Goal: Navigation & Orientation: Find specific page/section

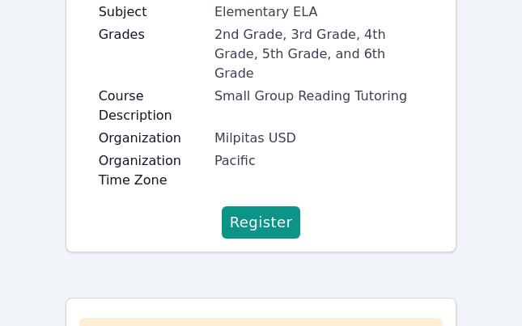
scroll to position [495, 0]
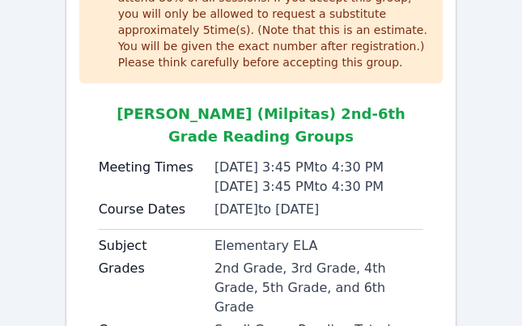
scroll to position [227, 0]
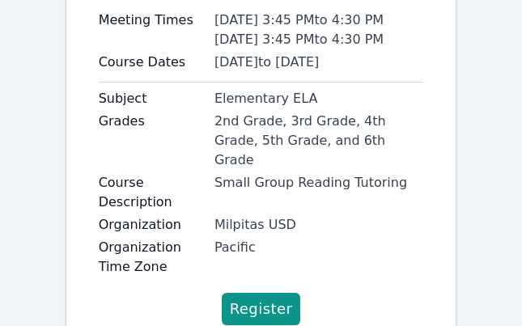
scroll to position [403, 0]
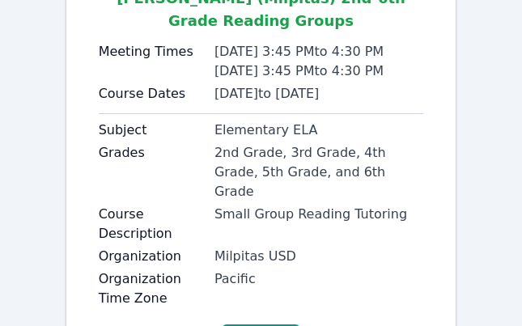
scroll to position [376, 0]
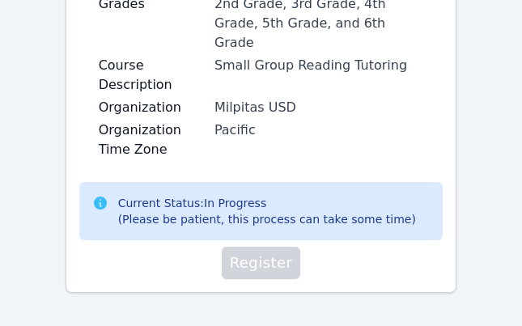
scroll to position [559, 0]
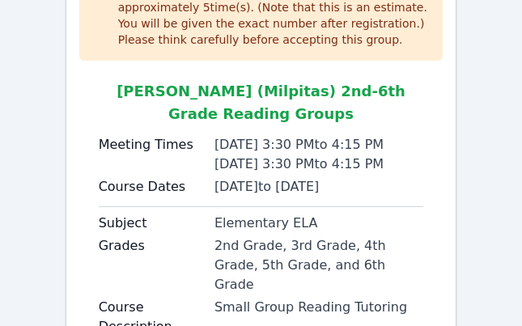
scroll to position [872, 0]
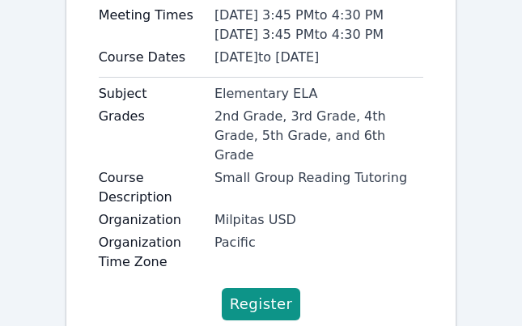
scroll to position [404, 0]
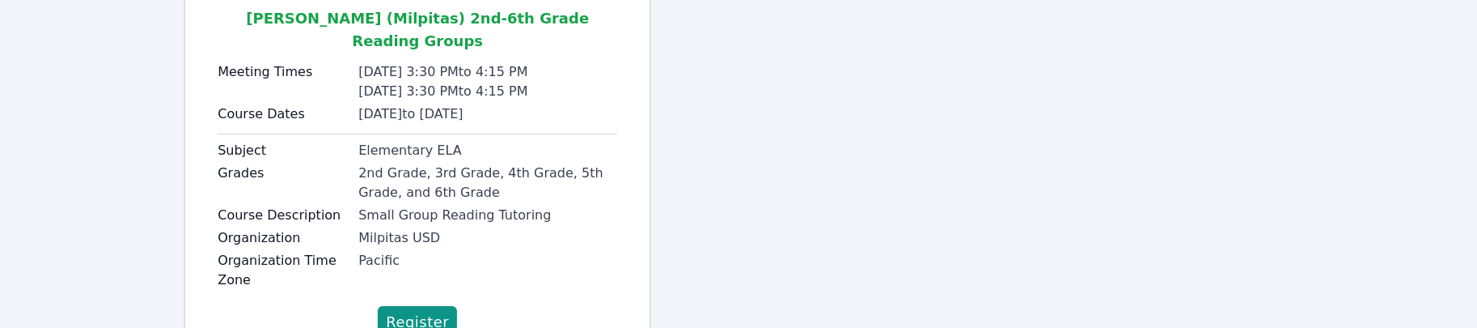
scroll to position [318, 0]
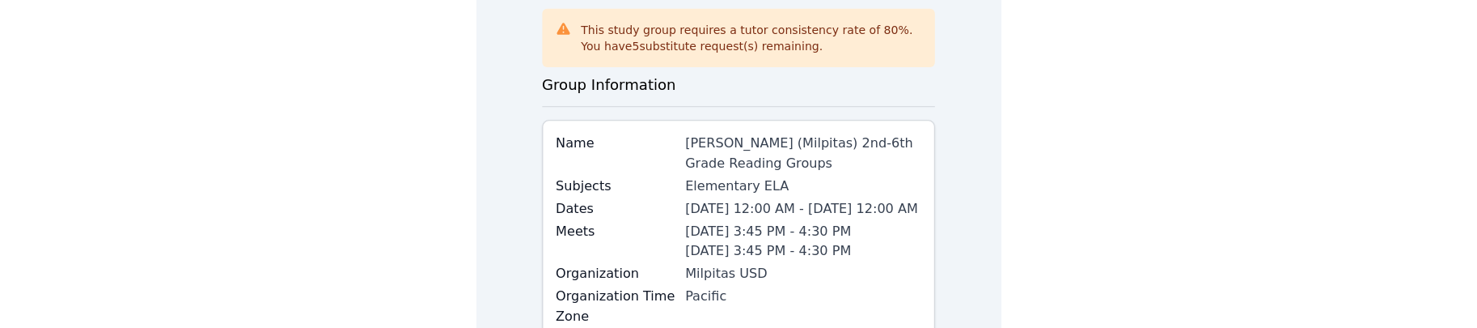
scroll to position [94, 0]
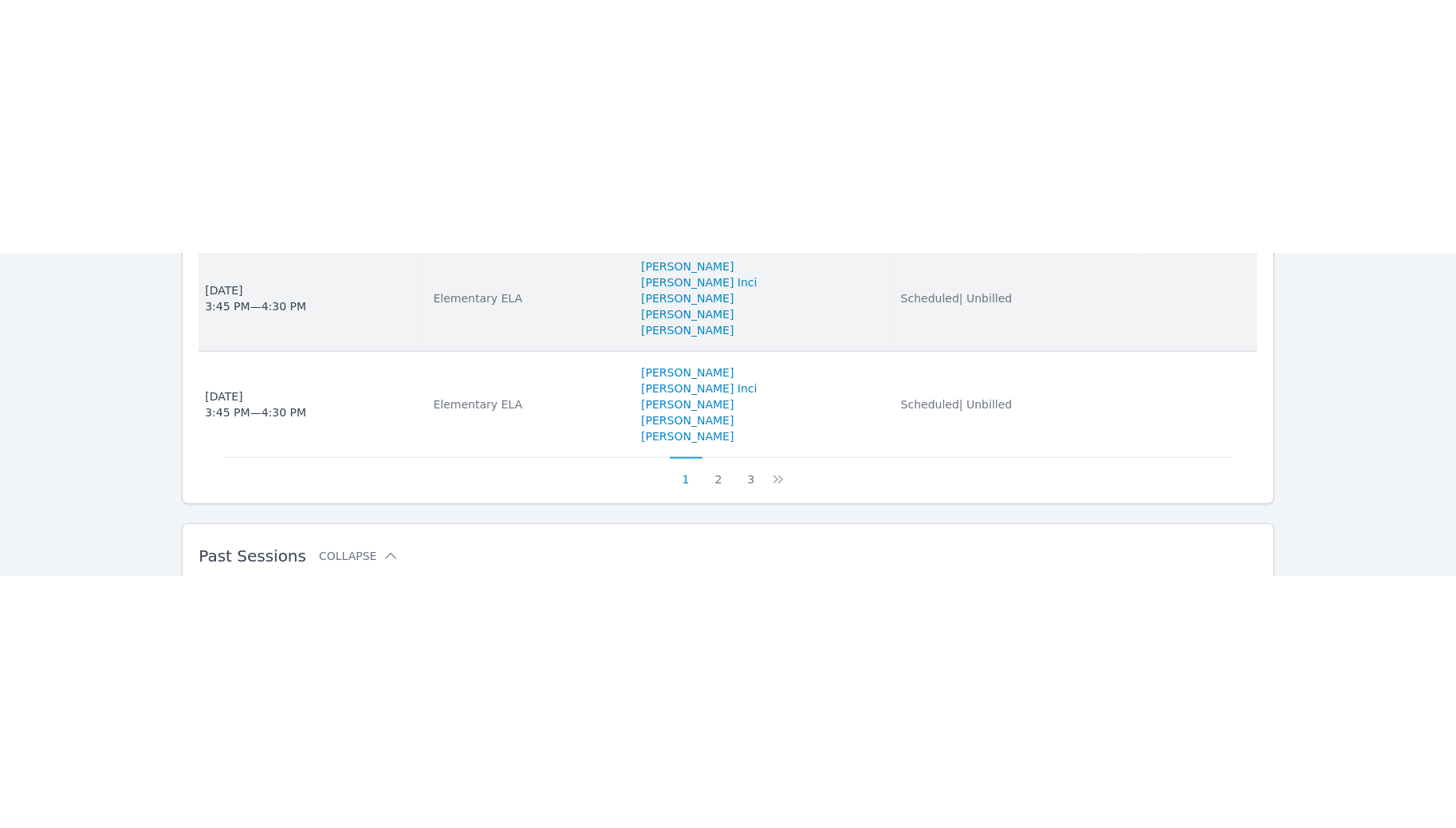
scroll to position [1061, 0]
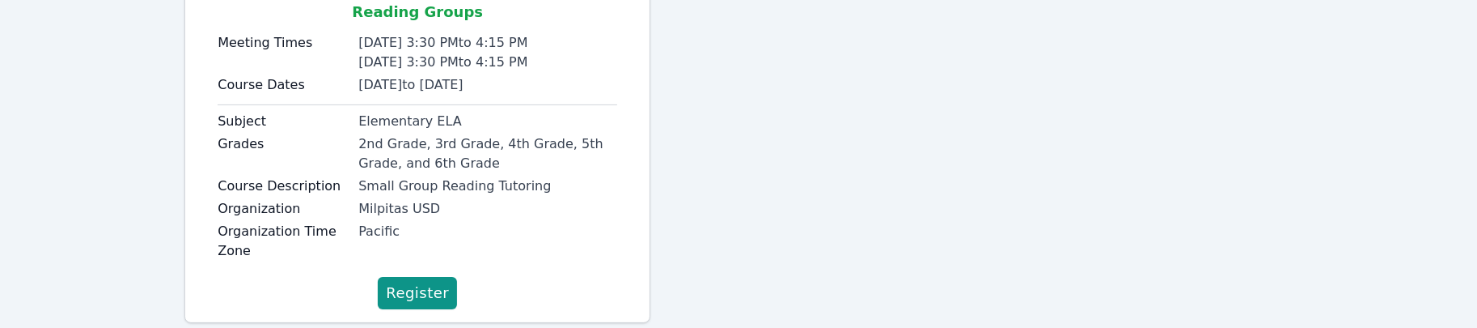
scroll to position [368, 0]
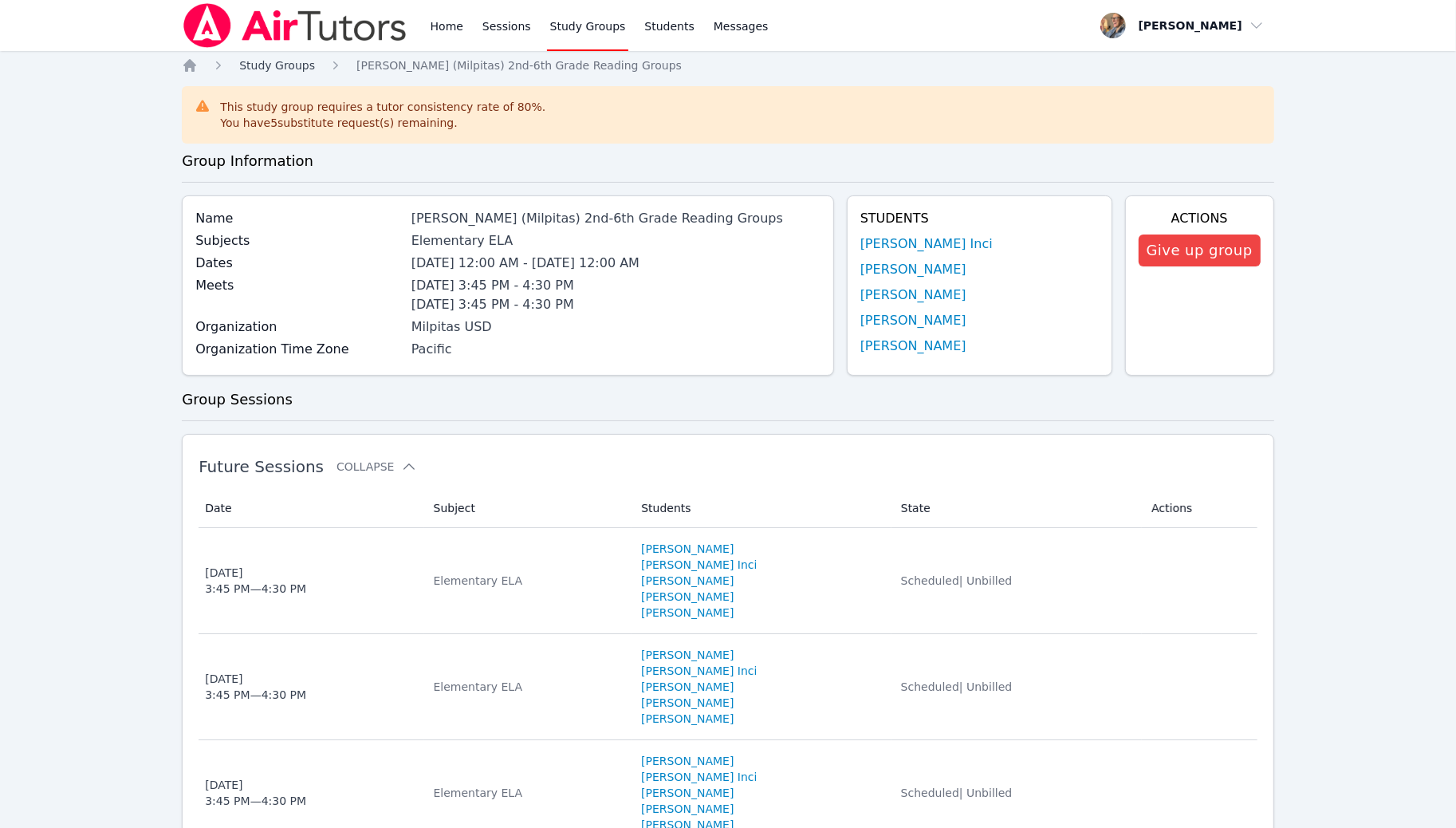
click at [276, 67] on span "Study Groups" at bounding box center [277, 65] width 76 height 13
click at [292, 69] on span "Study Groups" at bounding box center [277, 65] width 76 height 13
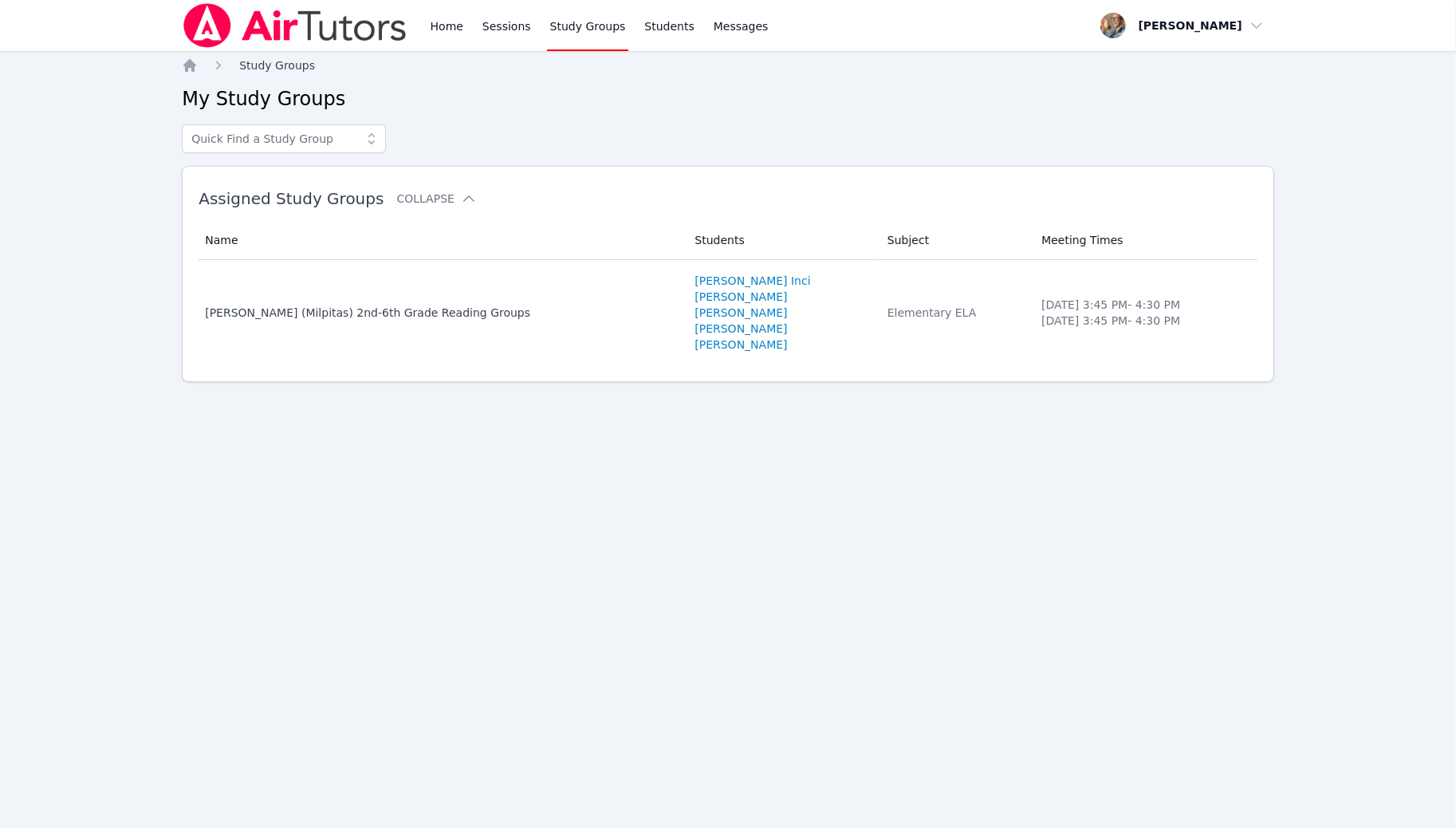
click at [292, 69] on span "Study Groups" at bounding box center [277, 65] width 76 height 13
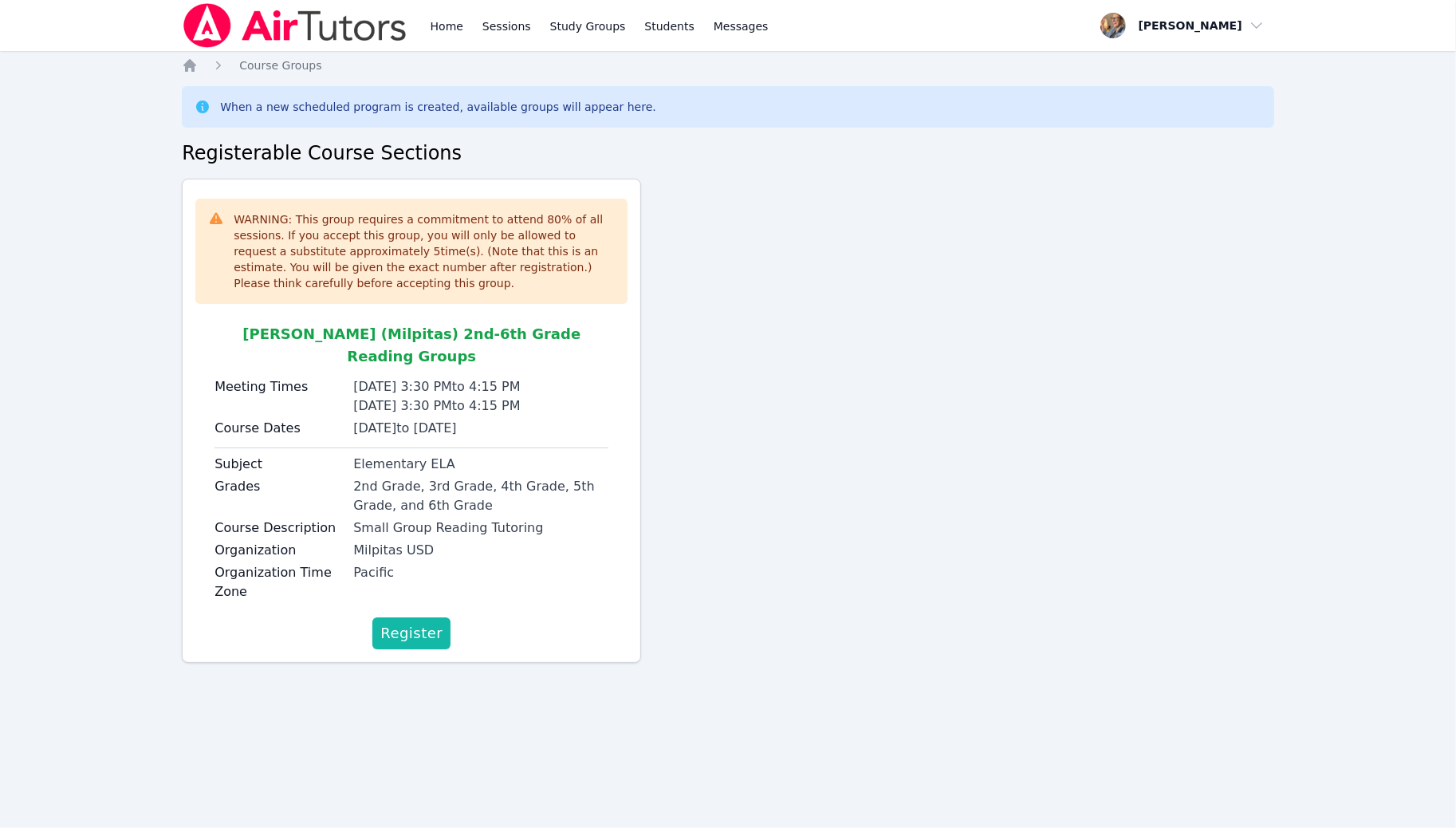
click at [442, 617] on button "Register" at bounding box center [411, 633] width 78 height 32
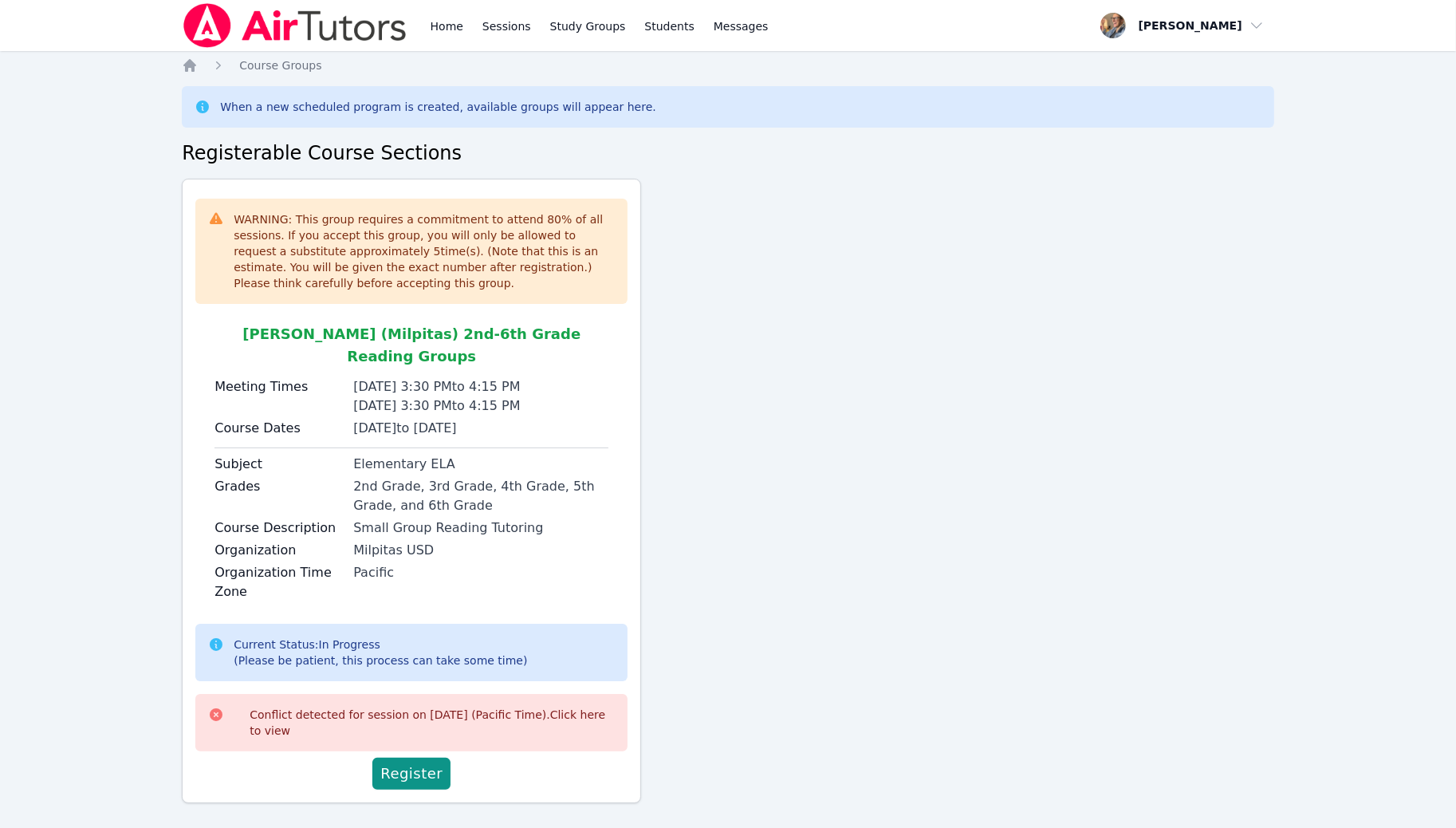
click at [799, 354] on div "WARNING: This group requires a commitment to attend 80 % of all sessions. If yo…" at bounding box center [728, 497] width 1092 height 637
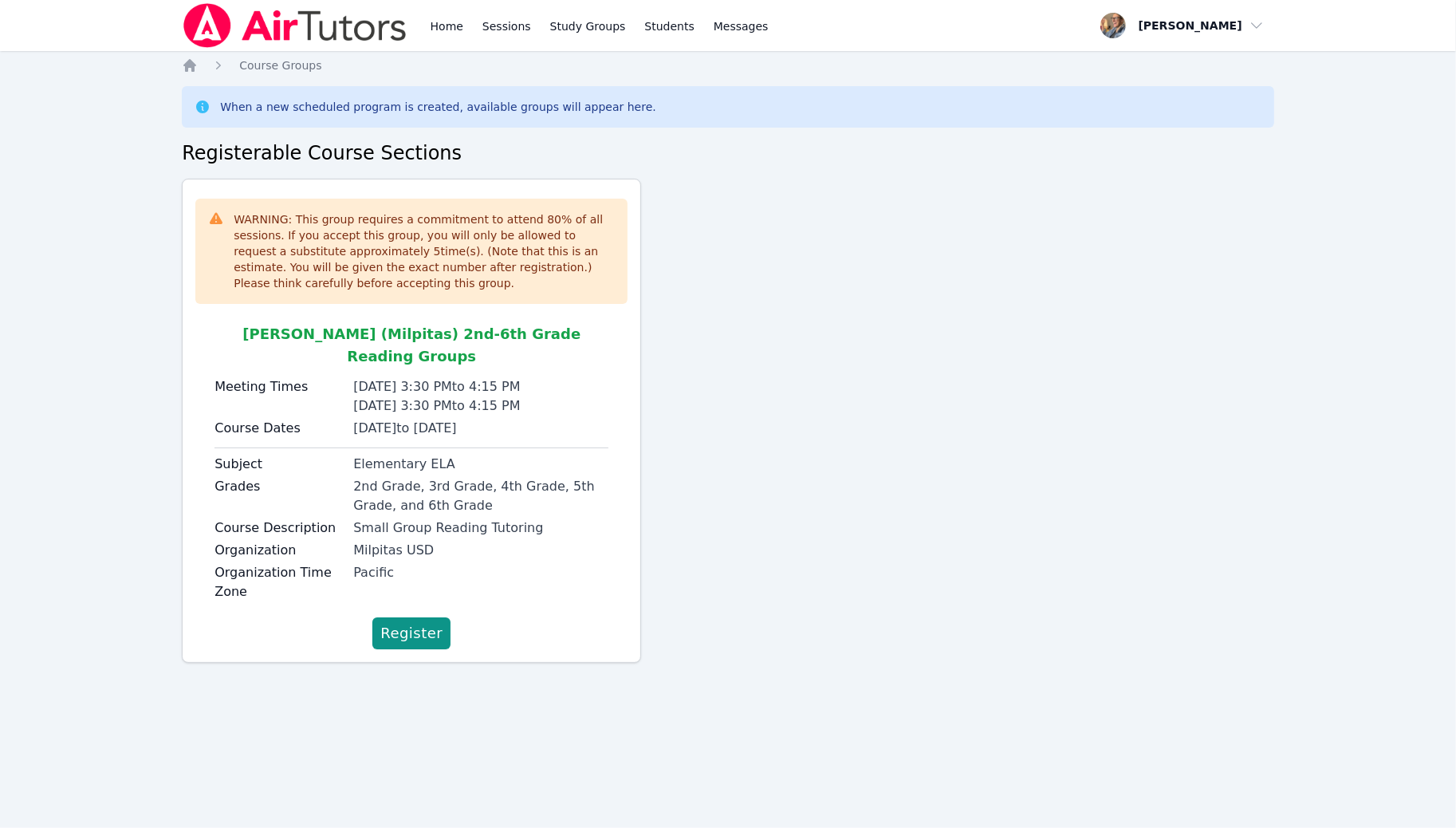
click at [915, 290] on div "WARNING: This group requires a commitment to attend 80 % of all sessions. If yo…" at bounding box center [728, 427] width 1092 height 497
